Goal: Transaction & Acquisition: Purchase product/service

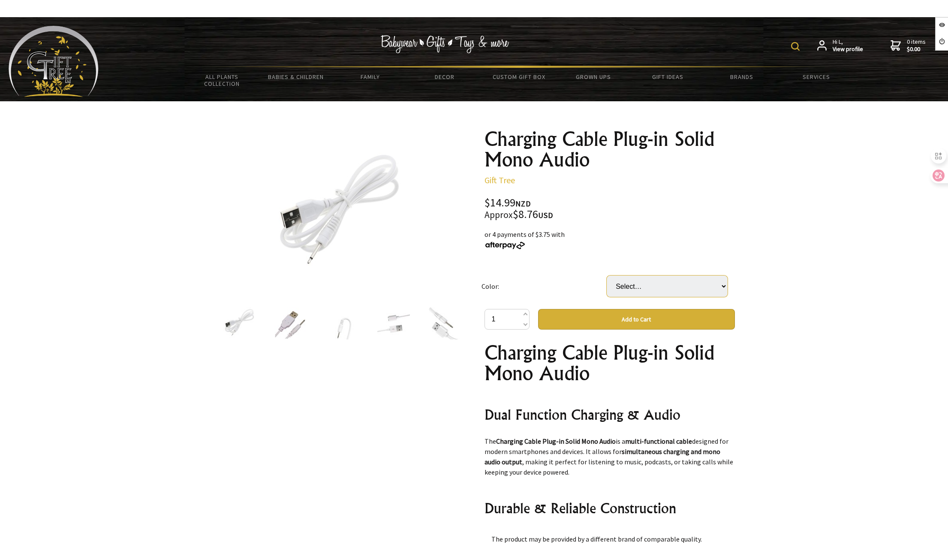
drag, startPoint x: 638, startPoint y: 287, endPoint x: 639, endPoint y: 296, distance: 9.0
click at [638, 287] on select "Select… 14mm 15mm 16mm 17.4mm 19mm" at bounding box center [667, 285] width 121 height 21
select select "15mm"
click at [607, 275] on select "Select… 14mm 15mm 16mm 17.4mm 19mm" at bounding box center [667, 285] width 121 height 21
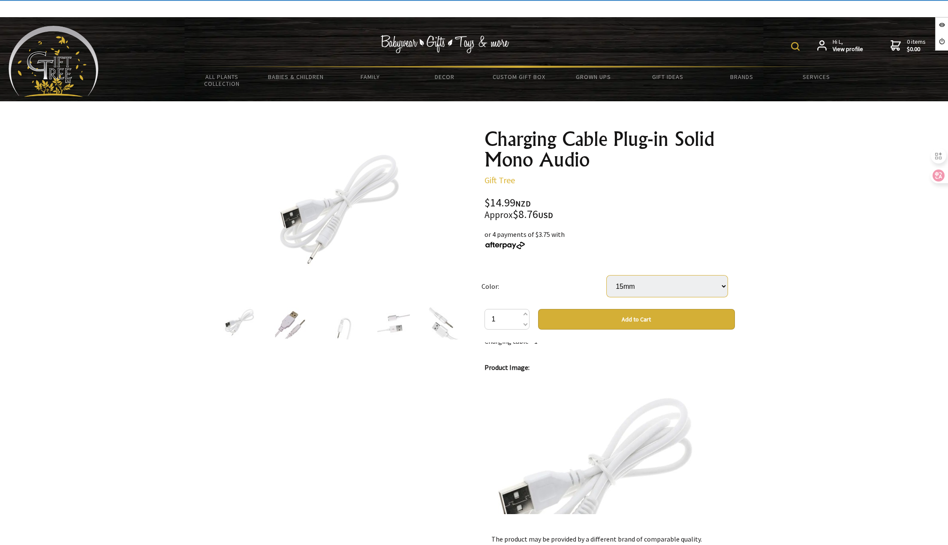
scroll to position [558, 0]
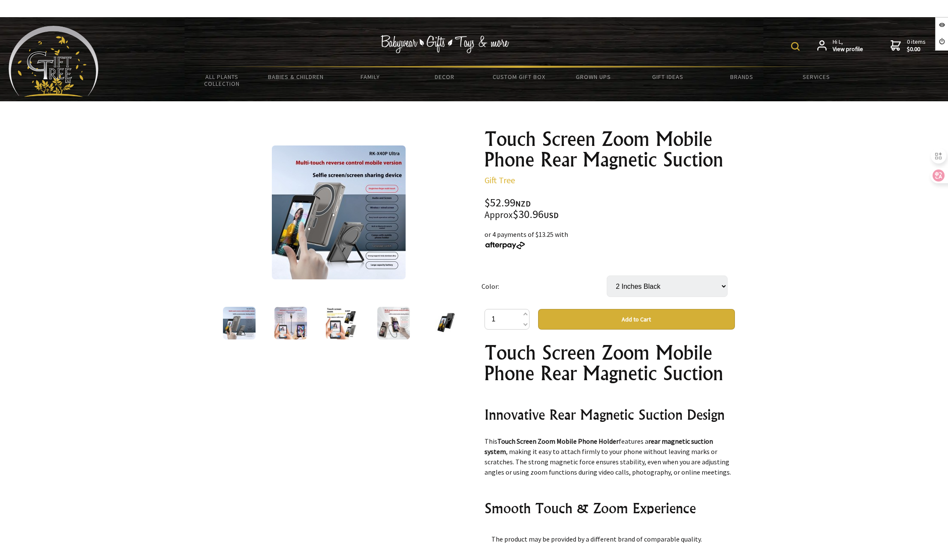
select select "2 Inches Black"
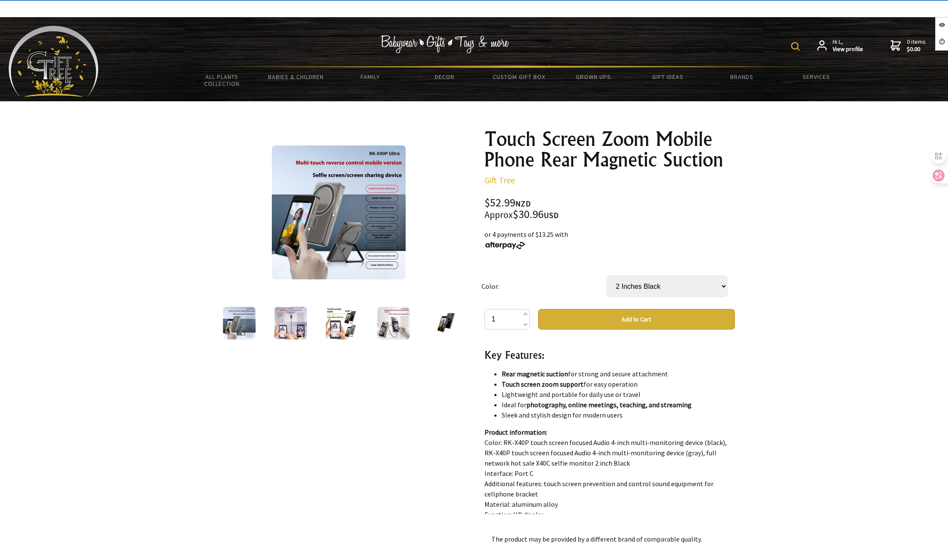
scroll to position [343, 0]
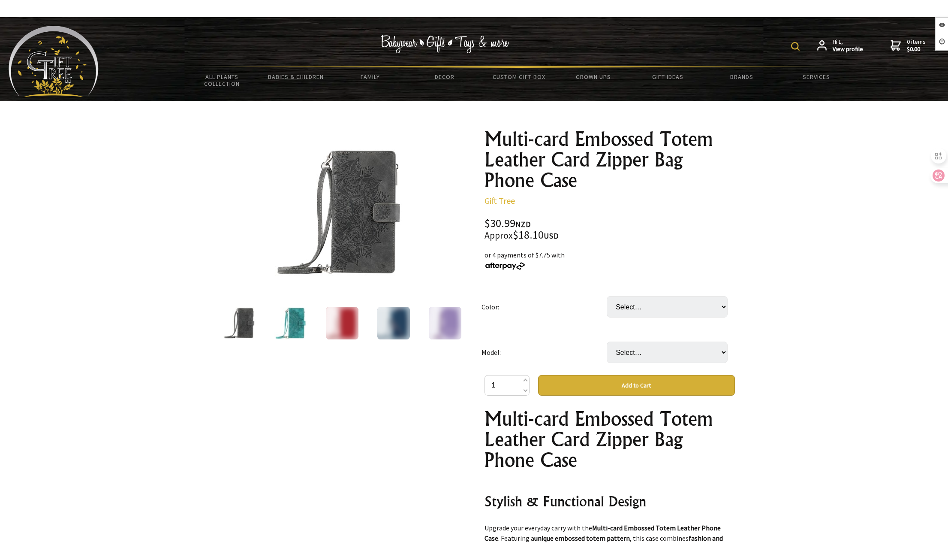
click at [620, 288] on td "Select… Black Blue Green Pink Purple Red" at bounding box center [669, 306] width 125 height 45
click at [628, 312] on select "Select… Black Blue Green Pink Purple Red" at bounding box center [667, 306] width 121 height 21
select select "Black"
click at [607, 296] on select "Select… Black Blue Green Pink Purple Red" at bounding box center [667, 306] width 121 height 21
click at [640, 350] on select "Select… IPhone 16Pro" at bounding box center [667, 351] width 121 height 21
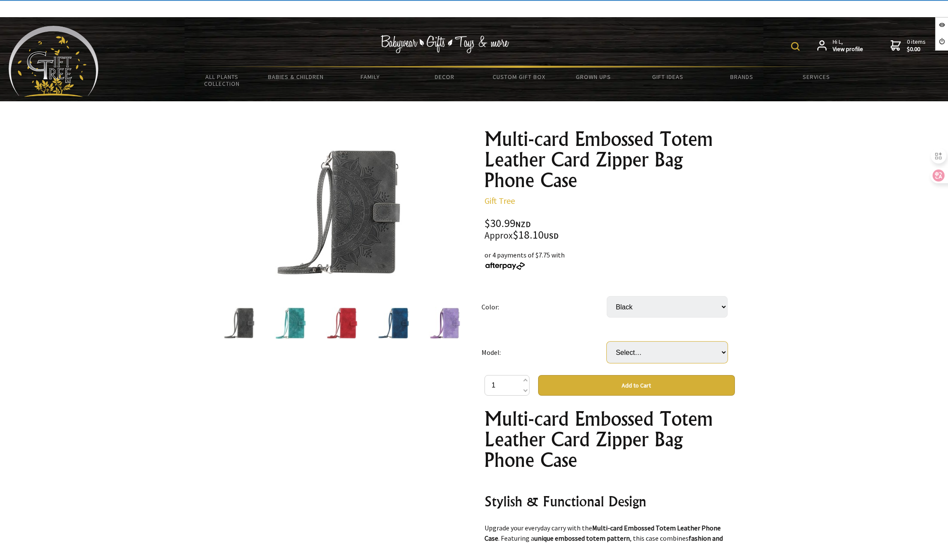
select select "IPhone 16Pro"
click at [607, 341] on select "Select… IPhone 16Pro" at bounding box center [667, 351] width 121 height 21
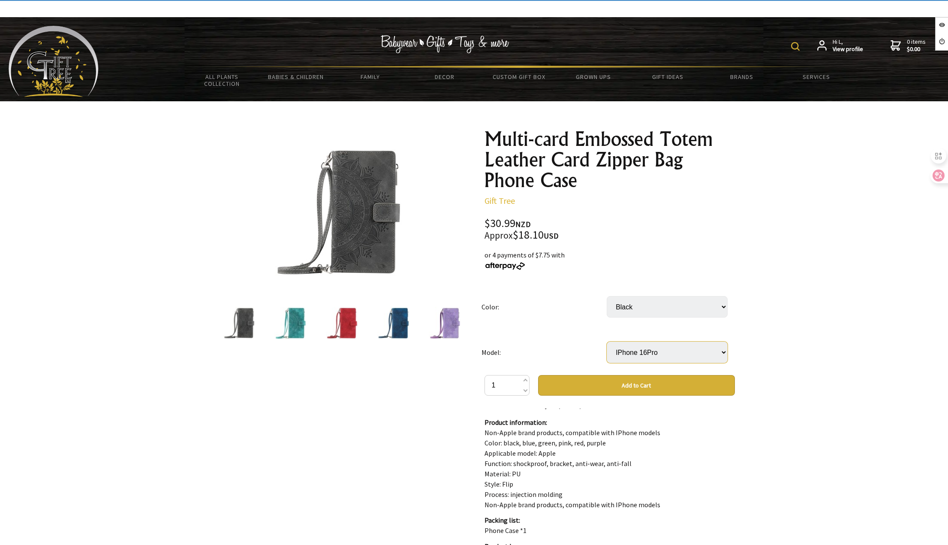
scroll to position [429, 0]
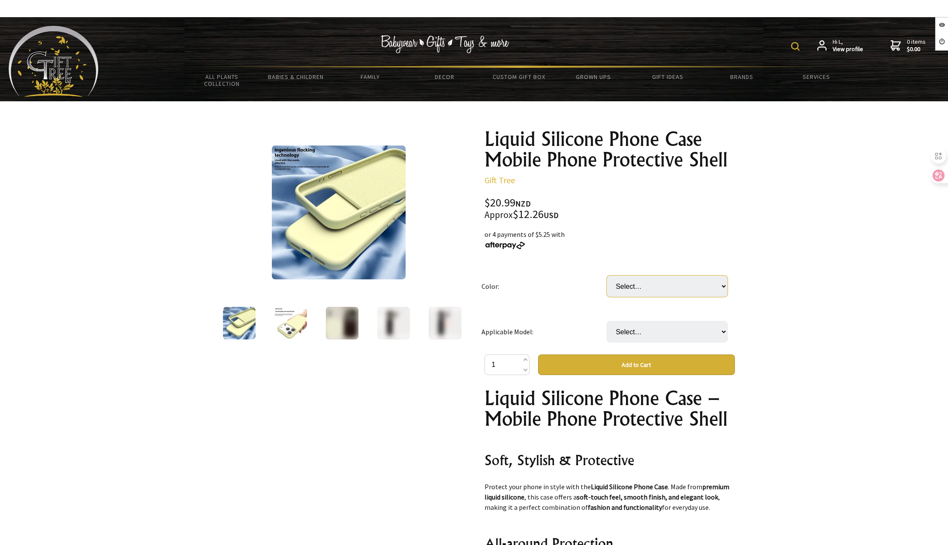
drag, startPoint x: 661, startPoint y: 287, endPoint x: 657, endPoint y: 296, distance: 10.0
click at [660, 287] on select "Select… Antique White Black Charcoal Gray Coffee Cream Yellow Gray Powder Mambo…" at bounding box center [667, 285] width 121 height 21
select select "Antique White"
click at [607, 275] on select "Select… Antique White Black Charcoal Gray Coffee Cream Yellow Gray Powder Mambo…" at bounding box center [667, 285] width 121 height 21
click at [659, 332] on select "Select… IPhone17 IPhone17Air IPhone17Pro IPhone17ProMax" at bounding box center [667, 331] width 121 height 21
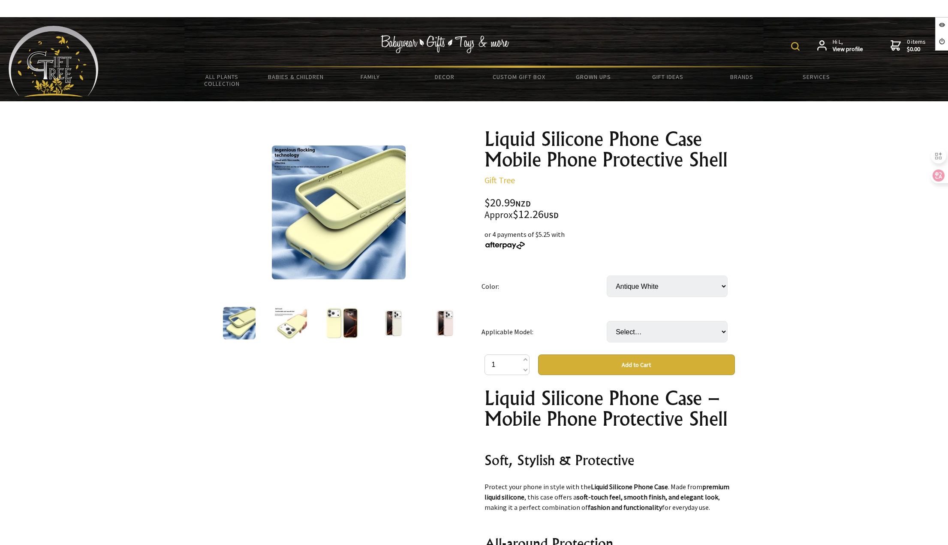
click at [654, 377] on div "Color: Select… Antique White Black Charcoal Gray Coffee Cream Yellow Gray Powde…" at bounding box center [610, 493] width 250 height 461
click at [654, 328] on select "Select… IPhone17 IPhone17Air IPhone17Pro IPhone17ProMax" at bounding box center [667, 331] width 121 height 21
select select "IPhone17Pro"
click at [607, 321] on select "Select… IPhone17 IPhone17Air IPhone17Pro IPhone17ProMax" at bounding box center [667, 331] width 121 height 21
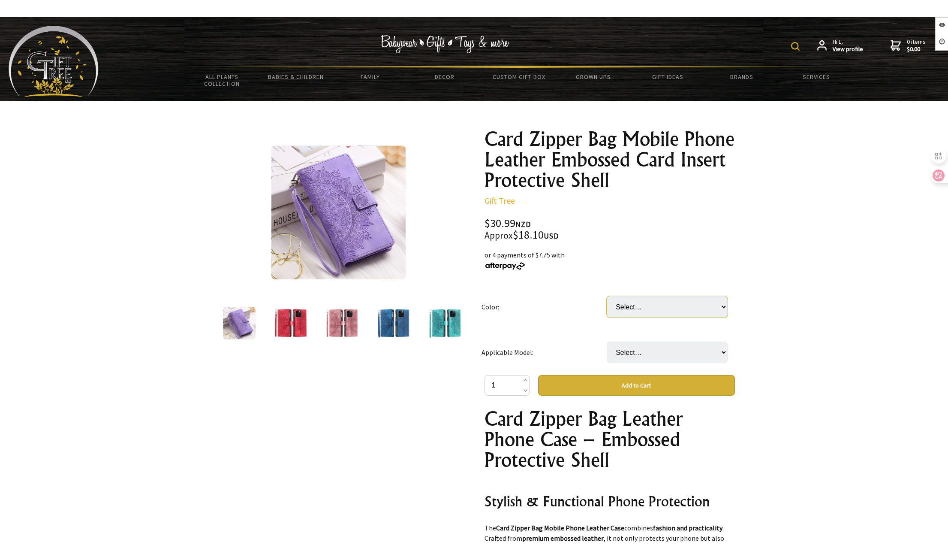
click at [670, 302] on select "Select… Blue Green Grey Pink Purple Red" at bounding box center [667, 306] width 121 height 21
select select "Blue"
click at [607, 296] on select "Select… Blue Green Grey Pink Purple Red" at bounding box center [667, 306] width 121 height 21
click at [663, 341] on td "Select… IPhone16 IPhone16Plus IPhone16Pro IPhone16Proamx IPhone6Por7Por8P" at bounding box center [669, 351] width 125 height 45
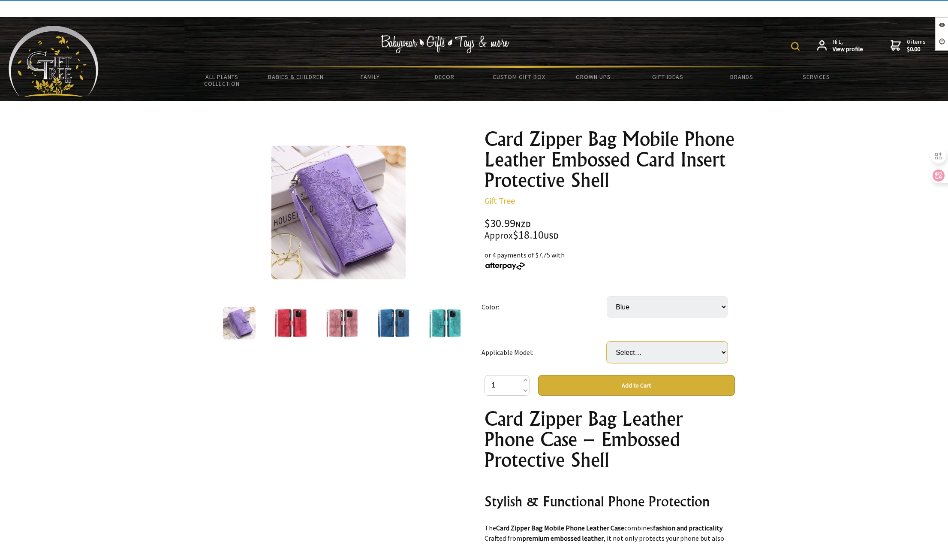
drag, startPoint x: 667, startPoint y: 344, endPoint x: 669, endPoint y: 353, distance: 8.8
click at [667, 346] on select "Select… IPhone16 IPhone16Plus IPhone16Pro IPhone16Proamx IPhone6Por7Por8P" at bounding box center [667, 351] width 121 height 21
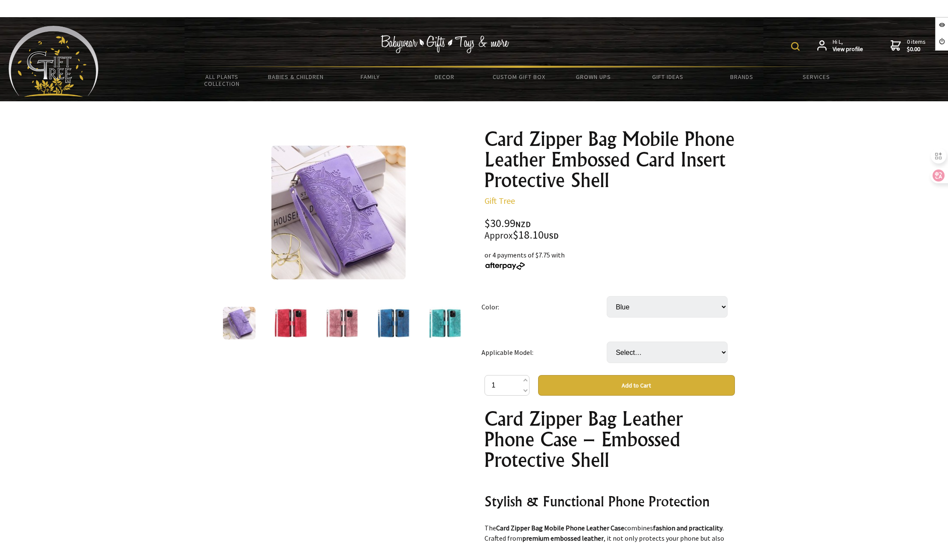
click at [656, 413] on h1 "Card Zipper Bag Leather Phone Case – Embossed Protective Shell" at bounding box center [610, 439] width 250 height 62
click at [637, 342] on td "Select… IPhone16 IPhone16Plus IPhone16Pro IPhone16Proamx IPhone6Por7Por8P" at bounding box center [669, 351] width 125 height 45
click at [635, 359] on select "Select… IPhone16 IPhone16Plus IPhone16Pro IPhone16Proamx IPhone6Por7Por8P" at bounding box center [667, 351] width 121 height 21
select select "IPhone16Proamx"
click at [607, 341] on select "Select… IPhone16 IPhone16Plus IPhone16Pro IPhone16Proamx IPhone6Por7Por8P" at bounding box center [667, 351] width 121 height 21
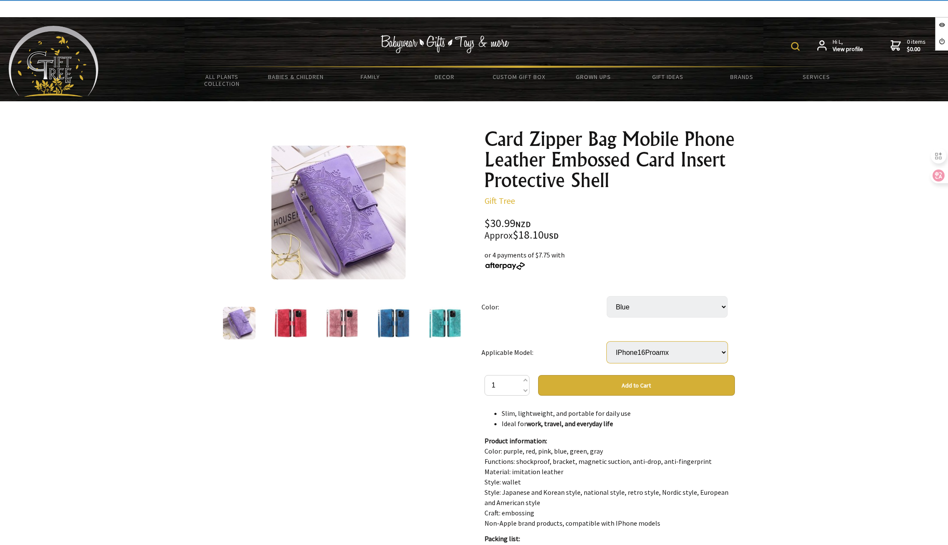
scroll to position [686, 0]
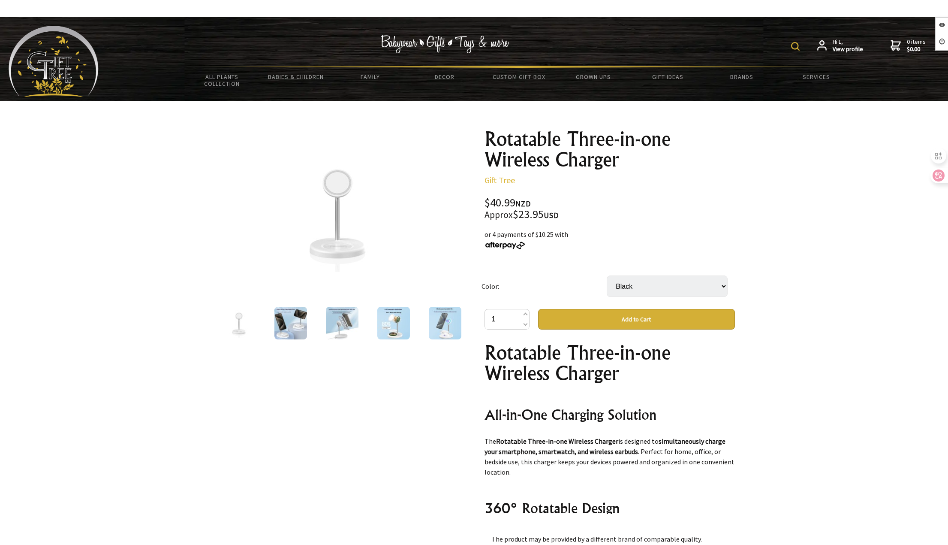
select select "Black"
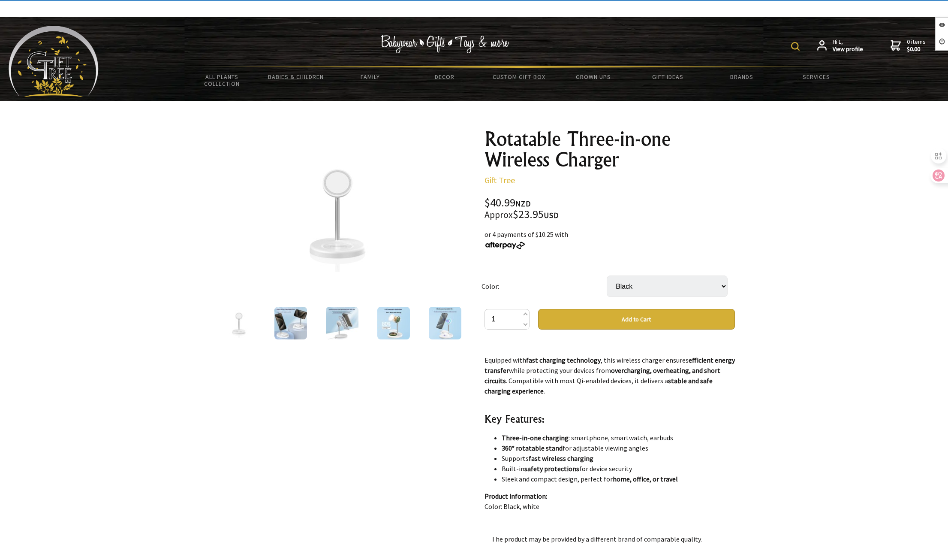
scroll to position [472, 0]
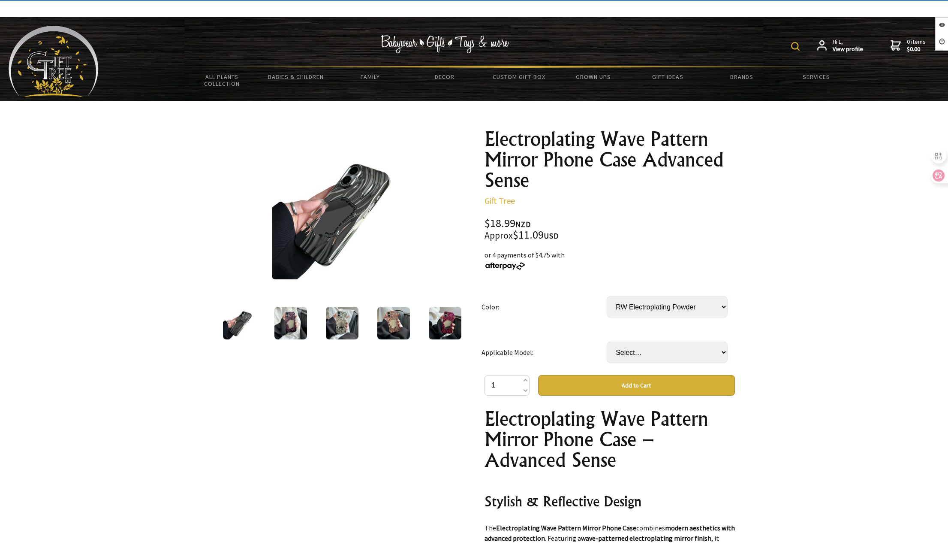
select select "RW Electroplating Powder"
select select "iPhone15Promax"
click at [607, 341] on select "Select… iPhone11 iPhone11Promax iPhone12 iPhone12Promax iPhone12pro iPhone13 iP…" at bounding box center [667, 351] width 121 height 21
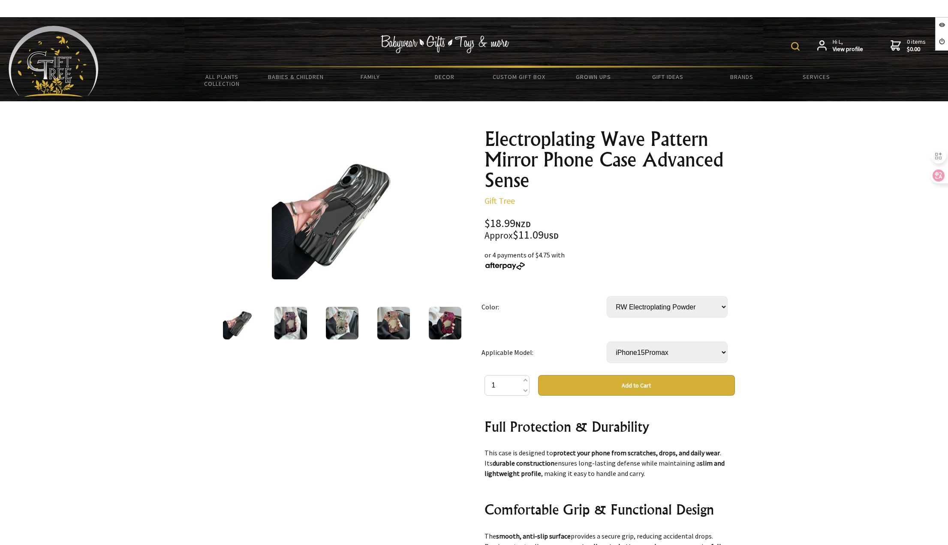
scroll to position [172, 0]
